Goal: Obtain resource: Obtain resource

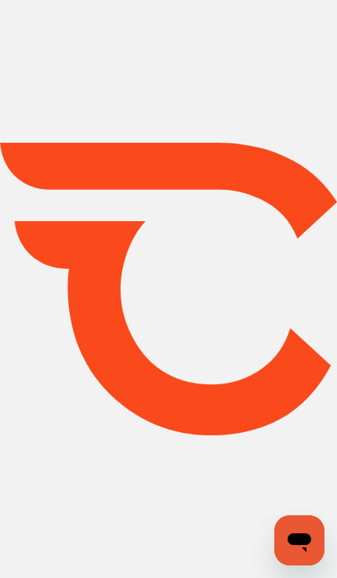
scroll to position [42, 0]
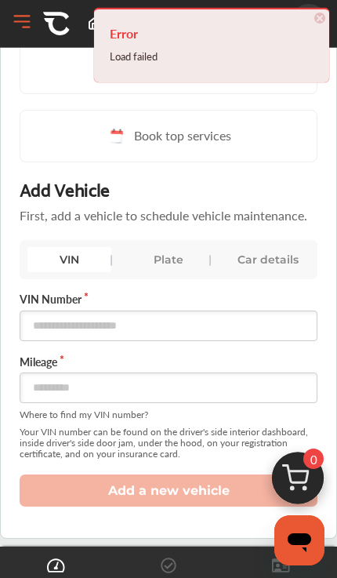
click at [318, 23] on span "×" at bounding box center [319, 18] width 11 height 11
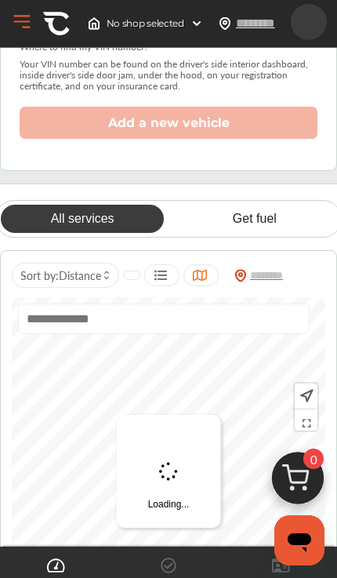
scroll to position [413, 0]
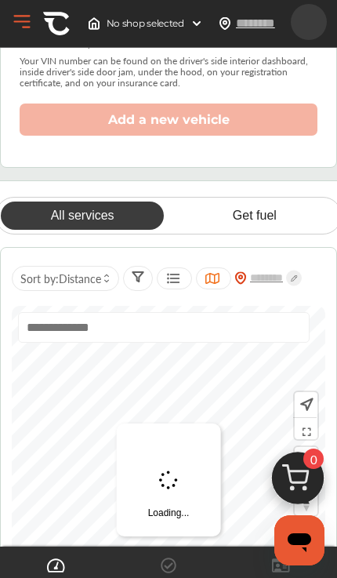
click at [267, 209] on link "Get fuel" at bounding box center [254, 215] width 163 height 28
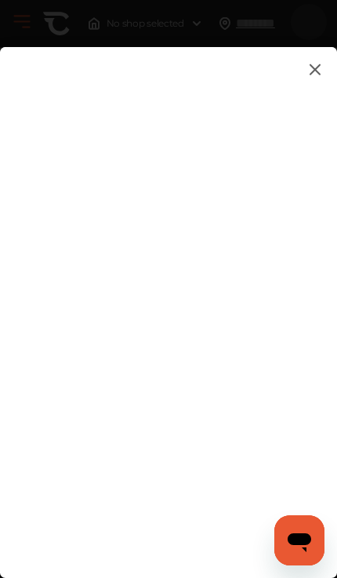
scroll to position [87, 0]
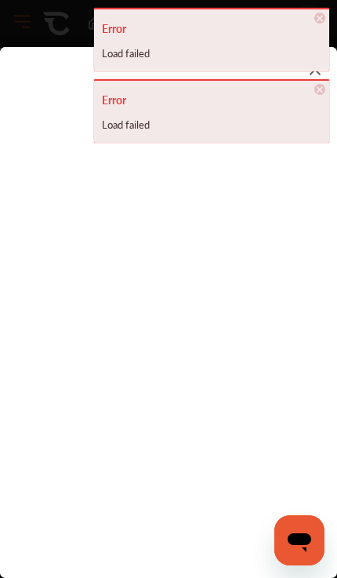
click at [322, 91] on span "×" at bounding box center [319, 89] width 11 height 11
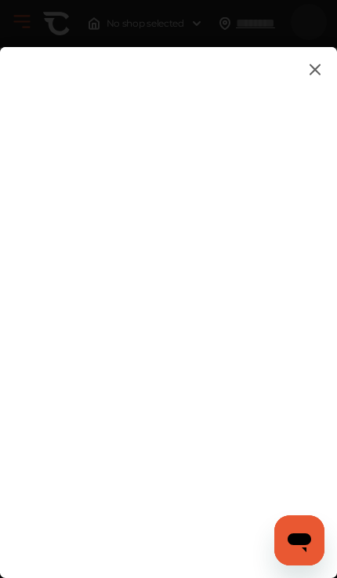
scroll to position [24, 0]
click at [274, 40] on div at bounding box center [168, 289] width 337 height 578
click at [238, 31] on div at bounding box center [168, 289] width 337 height 578
click at [199, 100] on div at bounding box center [169, 309] width 312 height 499
click at [316, 64] on img at bounding box center [315, 70] width 19 height 20
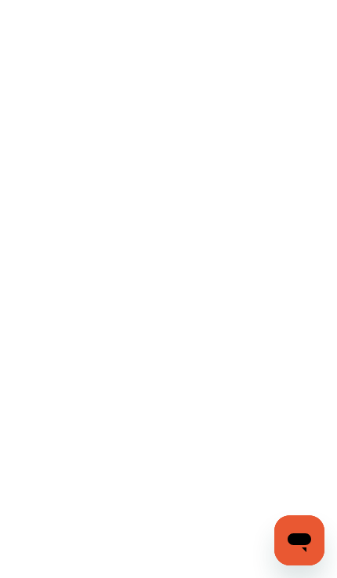
click at [260, 293] on html at bounding box center [168, 289] width 337 height 578
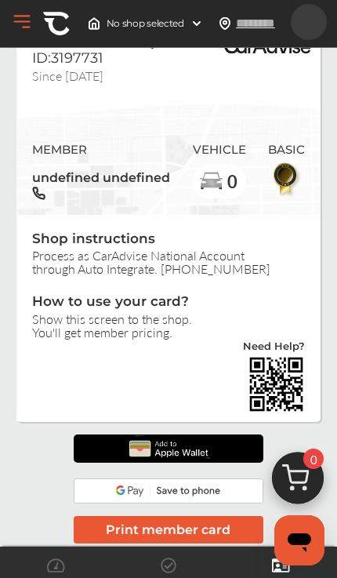
click at [194, 448] on img at bounding box center [168, 448] width 91 height 28
